Goal: Book appointment/travel/reservation

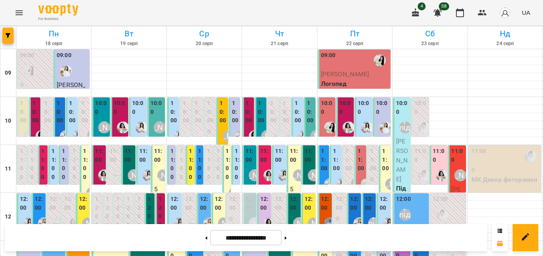
click at [258, 108] on label "10:00" at bounding box center [261, 112] width 7 height 26
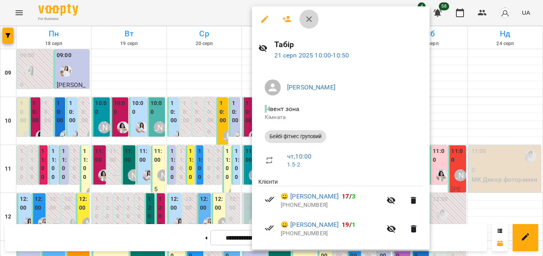
click at [312, 18] on icon "button" at bounding box center [309, 19] width 10 height 10
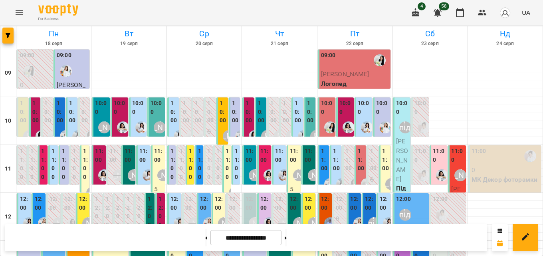
click at [307, 109] on label "10:00" at bounding box center [310, 112] width 7 height 26
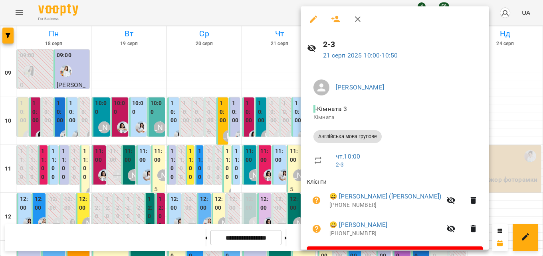
click at [359, 16] on icon "button" at bounding box center [358, 19] width 10 height 10
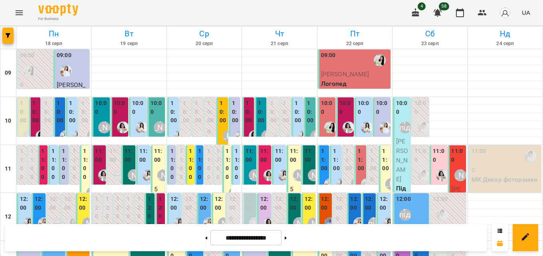
click at [250, 153] on label "11:00" at bounding box center [250, 155] width 9 height 17
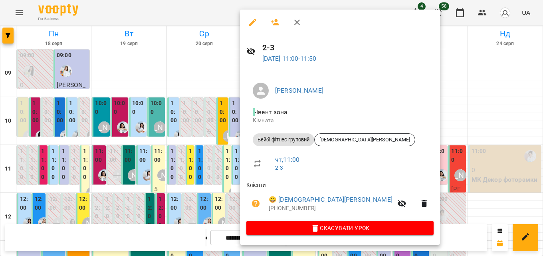
click at [288, 16] on div at bounding box center [340, 23] width 200 height 26
click at [298, 21] on icon "button" at bounding box center [297, 23] width 6 height 6
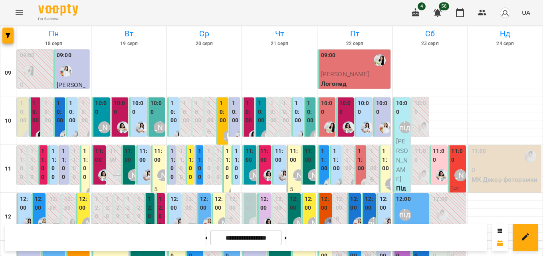
click at [305, 156] on label "11:00" at bounding box center [309, 155] width 9 height 17
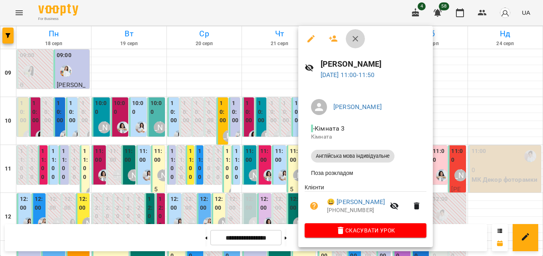
click at [363, 37] on button "button" at bounding box center [355, 38] width 19 height 19
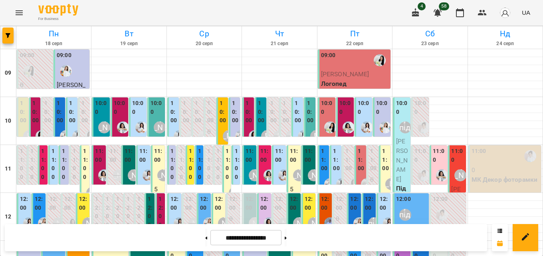
scroll to position [160, 0]
click at [290, 214] on div "[PERSON_NAME]" at bounding box center [299, 223] width 18 height 18
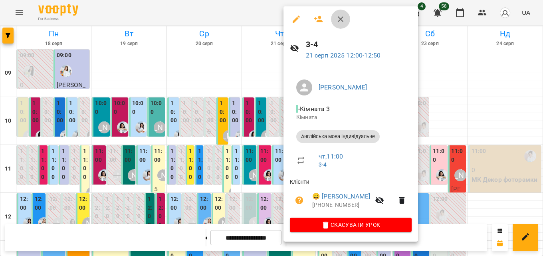
drag, startPoint x: 342, startPoint y: 20, endPoint x: 271, endPoint y: 100, distance: 107.5
click at [341, 19] on icon "button" at bounding box center [341, 19] width 10 height 10
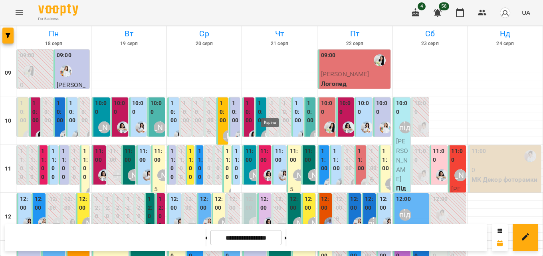
scroll to position [356, 0]
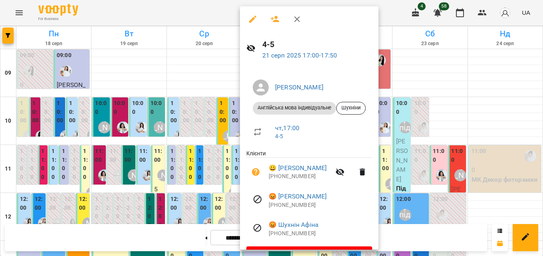
click at [292, 20] on button "button" at bounding box center [297, 19] width 19 height 19
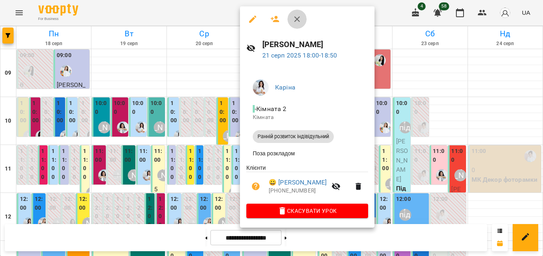
click at [302, 13] on button "button" at bounding box center [297, 19] width 19 height 19
